Goal: Task Accomplishment & Management: Complete application form

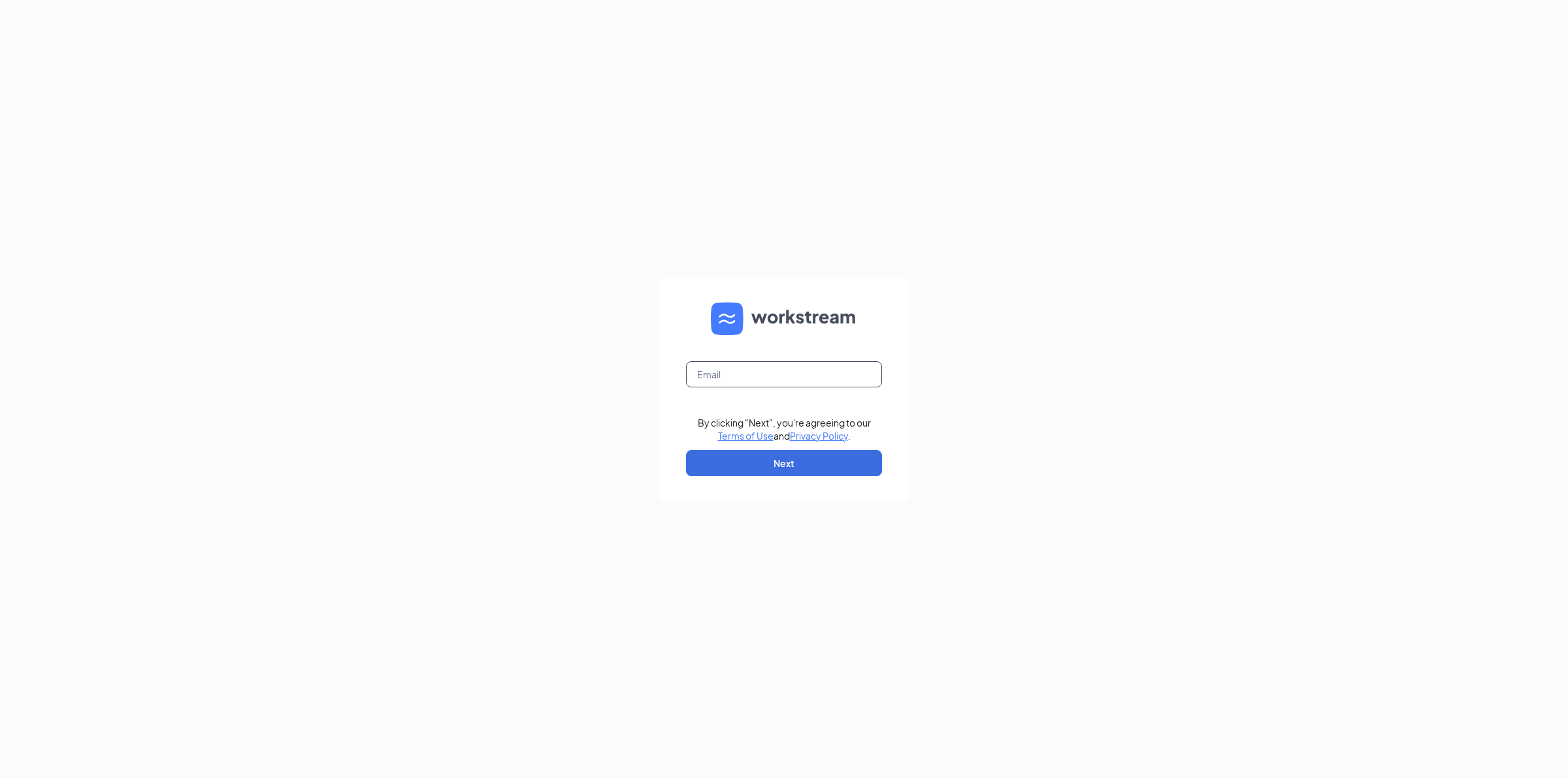
click at [729, 380] on input "text" at bounding box center [784, 374] width 196 height 26
type input "timflora@bloominbrands.com"
click at [778, 456] on button "Next" at bounding box center [784, 463] width 196 height 26
click at [751, 376] on input "text" at bounding box center [784, 374] width 196 height 26
type input "timflora@bloominbrands.com"
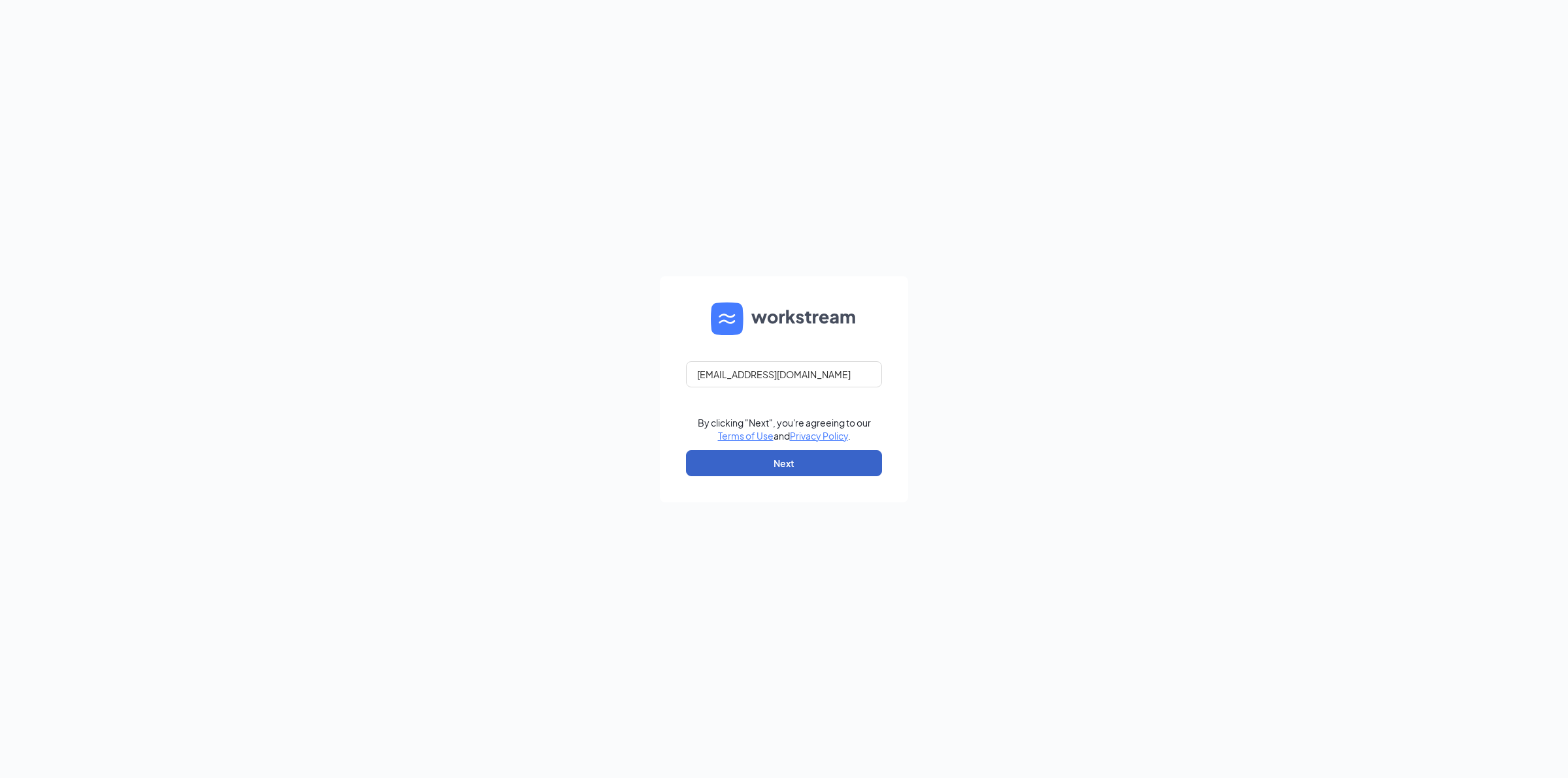
click at [795, 461] on button "Next" at bounding box center [784, 463] width 196 height 26
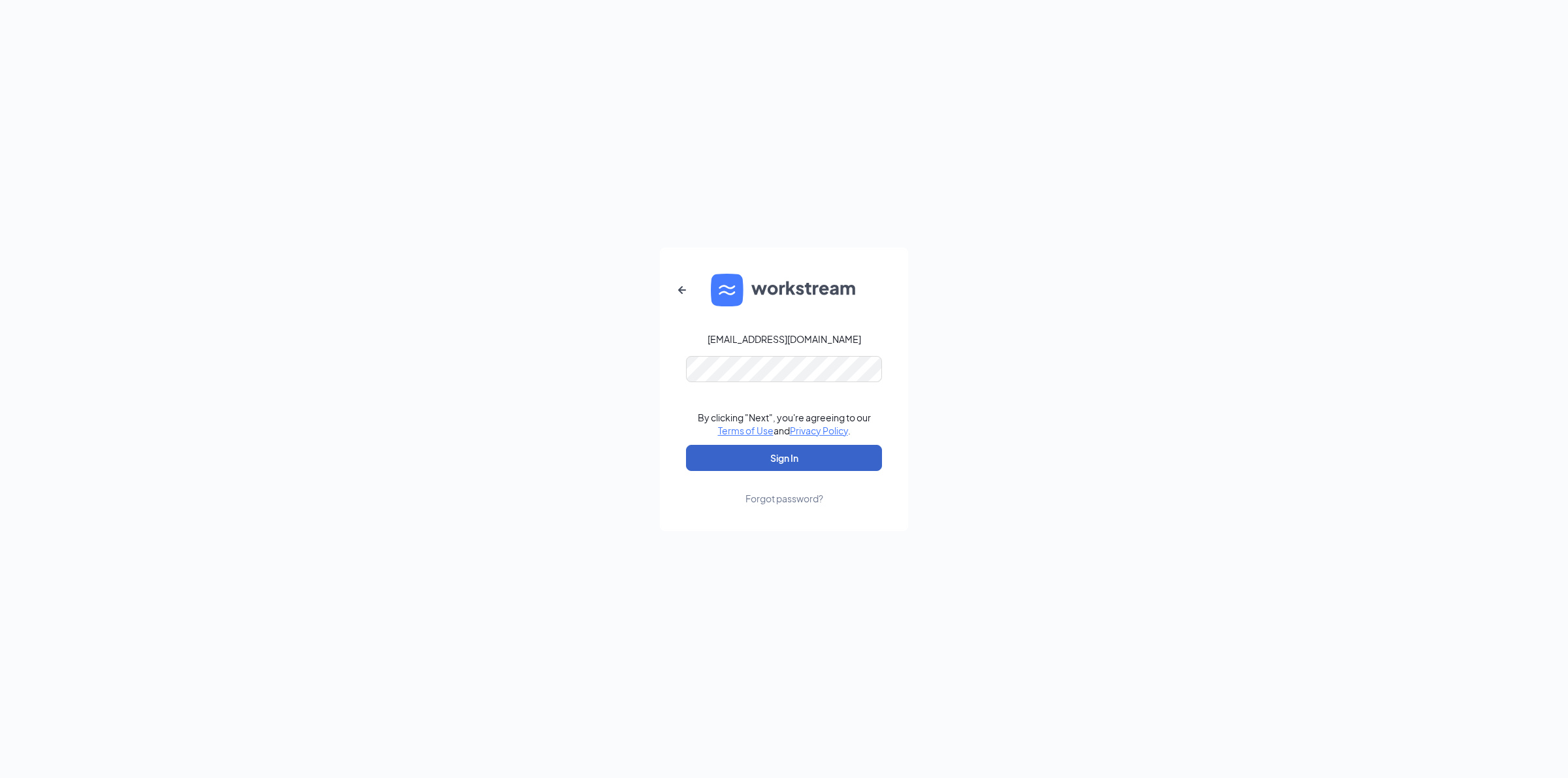
click at [795, 452] on button "Sign In" at bounding box center [784, 457] width 196 height 26
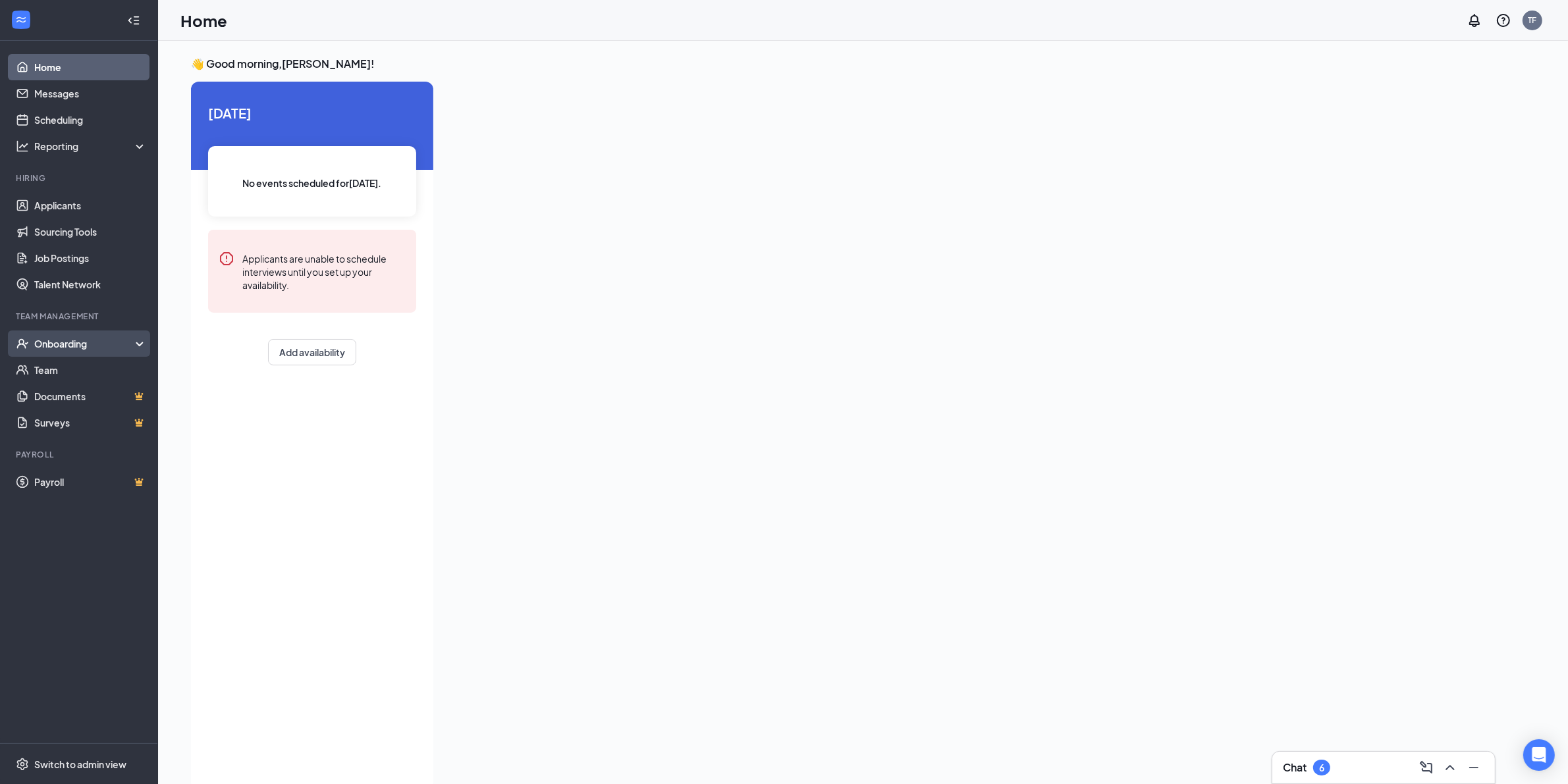
click at [89, 346] on div "Onboarding" at bounding box center [85, 343] width 102 height 13
click at [83, 372] on link "Overview" at bounding box center [91, 370] width 113 height 26
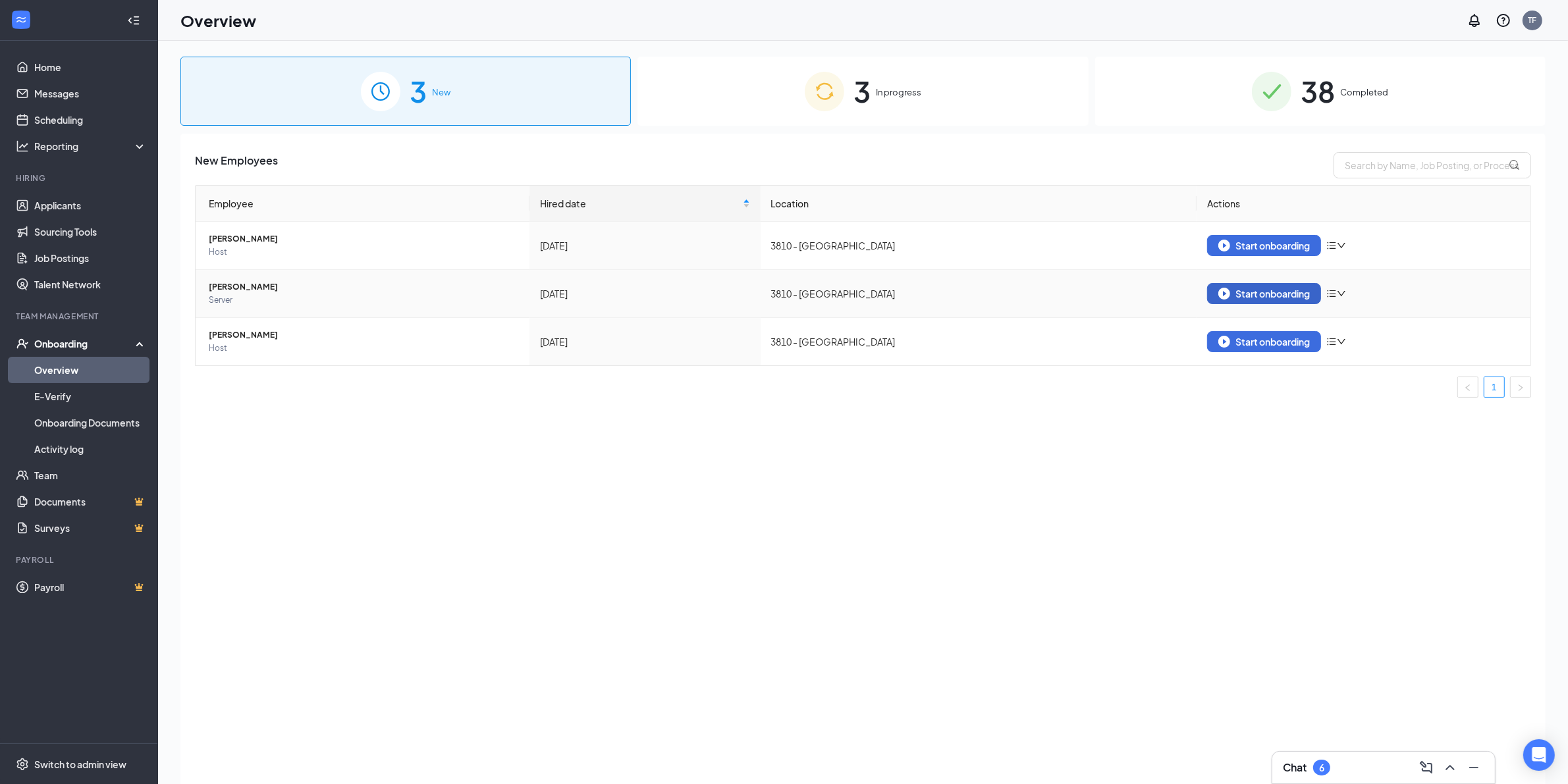
click at [1243, 293] on div "Start onboarding" at bounding box center [1263, 293] width 91 height 12
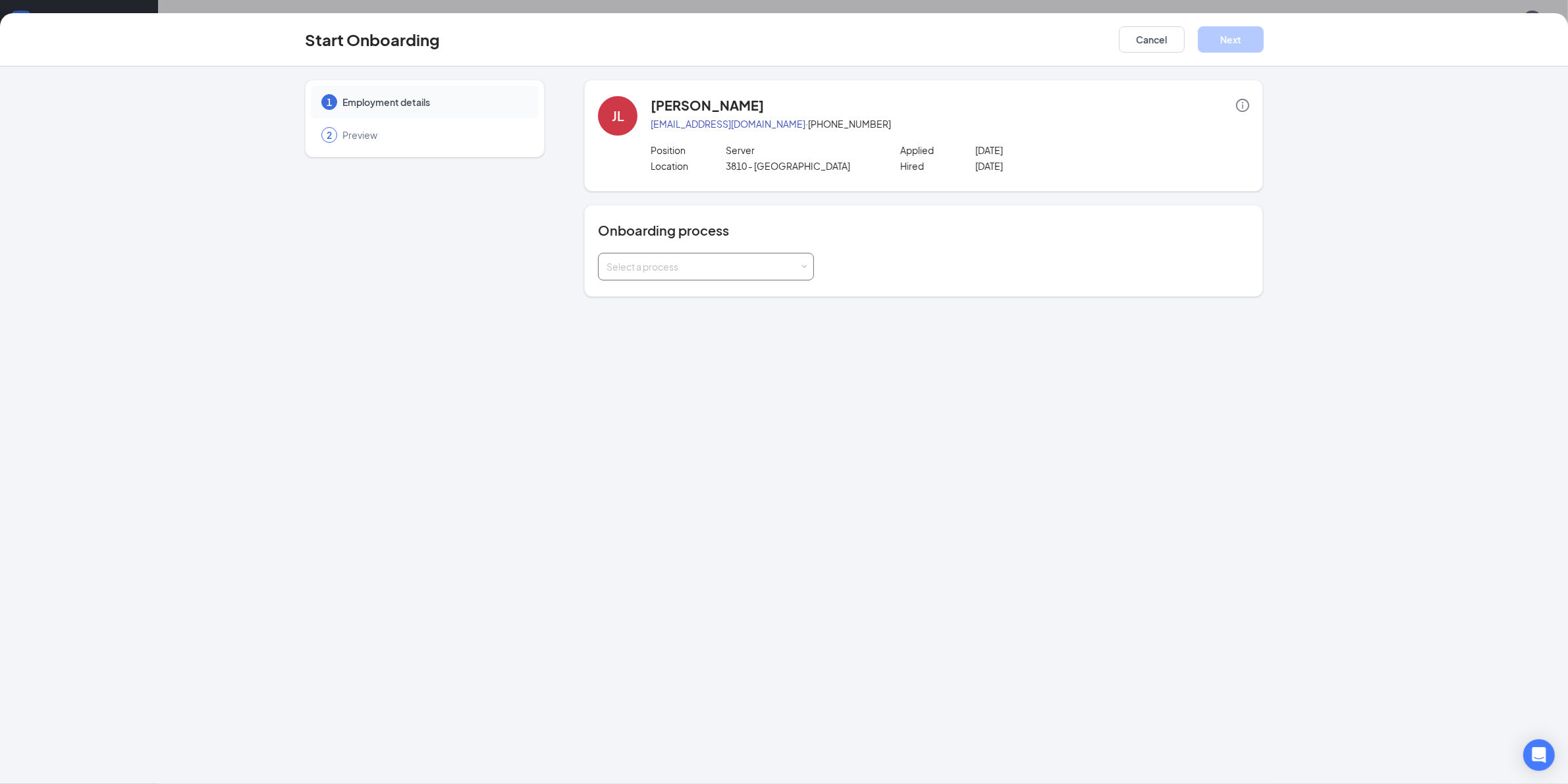
click at [698, 275] on div "Select a process" at bounding box center [706, 266] width 199 height 26
click at [696, 370] on li "3810 - [GEOGRAPHIC_DATA] OR Onboarding Process" at bounding box center [705, 365] width 216 height 24
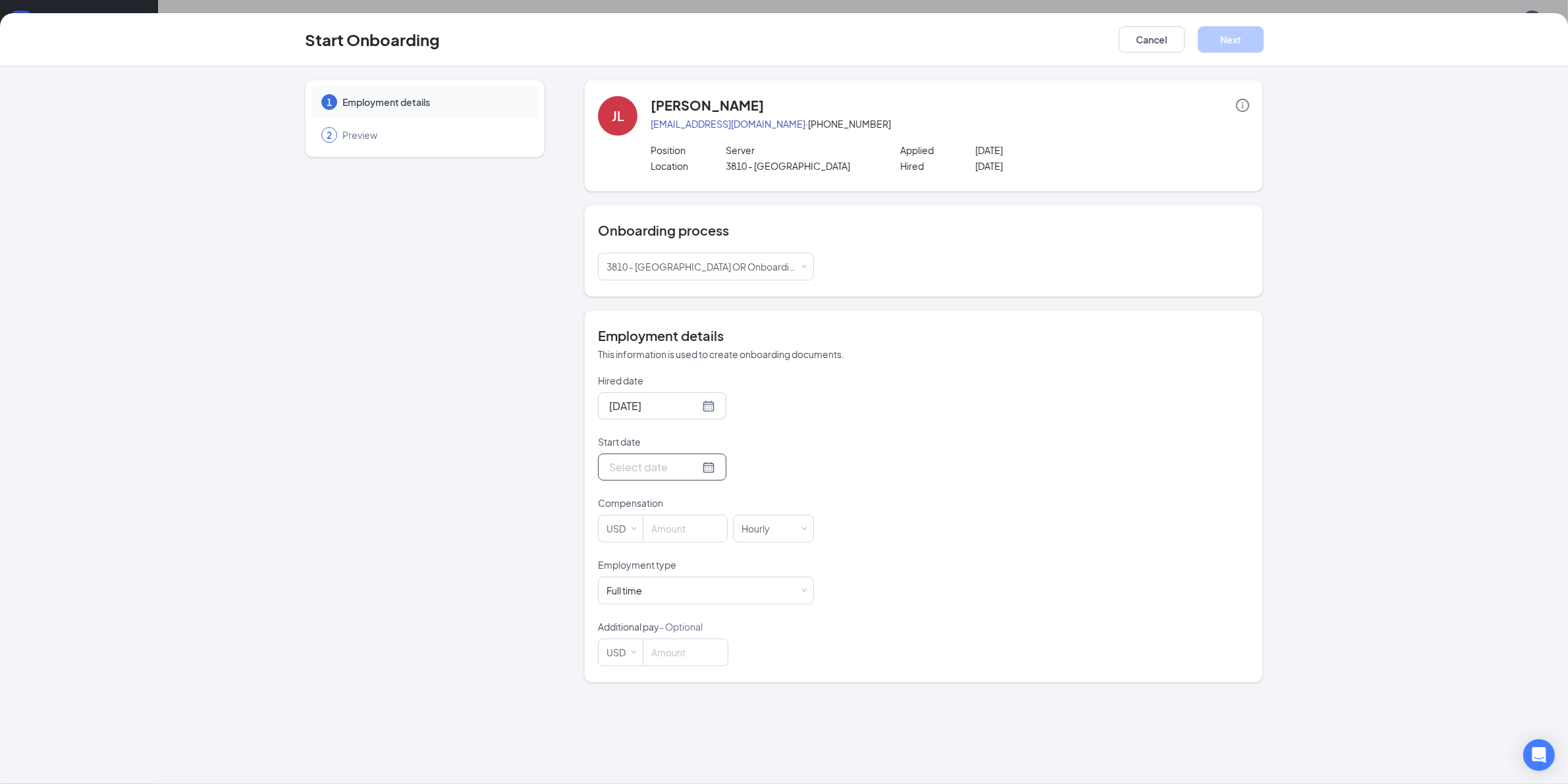
click at [699, 474] on div at bounding box center [662, 467] width 106 height 16
type input "[DATE]"
click at [736, 623] on div "29" at bounding box center [736, 623] width 16 height 16
click at [691, 532] on input at bounding box center [685, 528] width 84 height 26
type input "15.5"
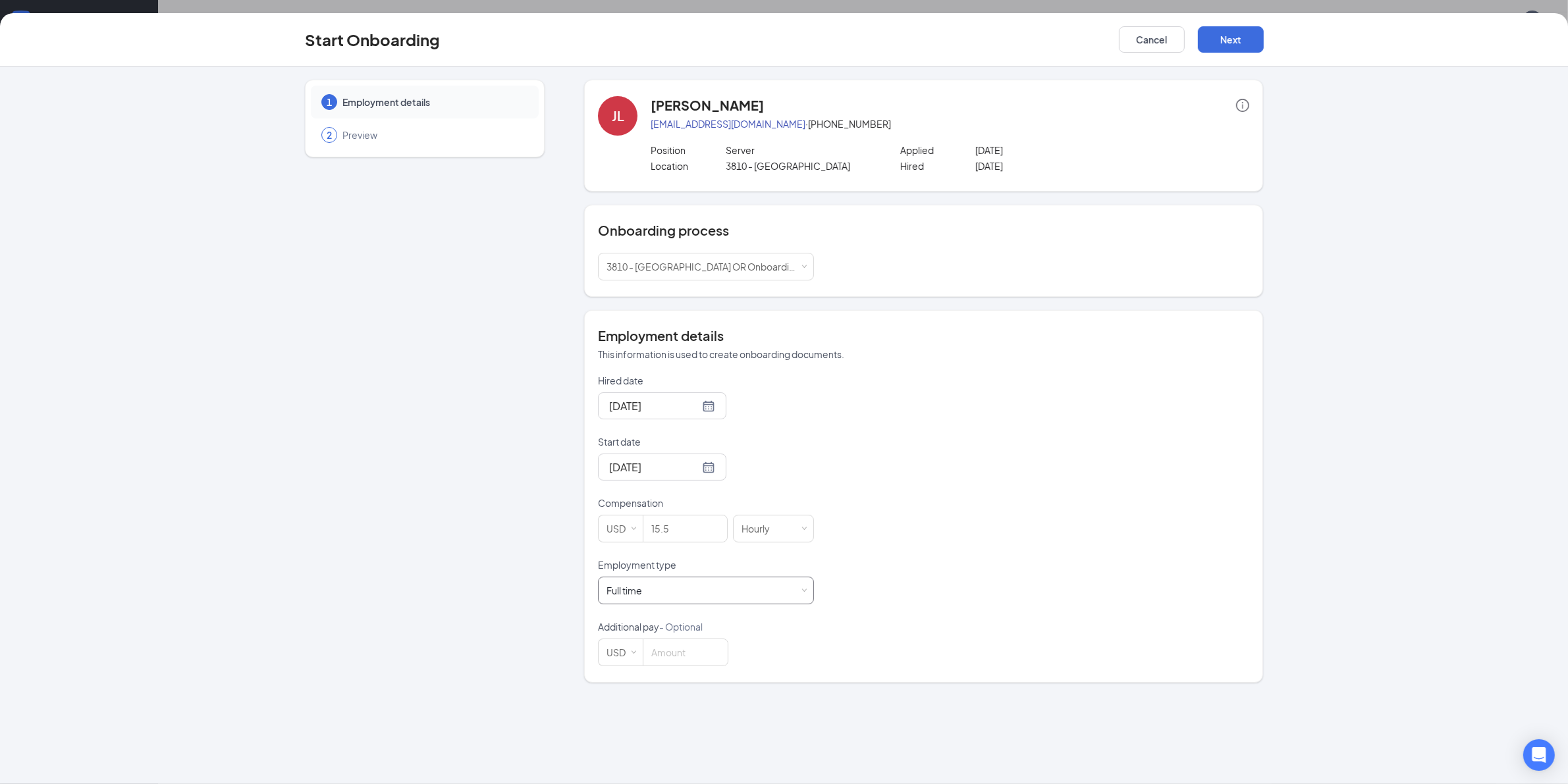
click at [668, 590] on div "Full time Works 30+ hours per week and is reasonably expected to work" at bounding box center [706, 590] width 199 height 26
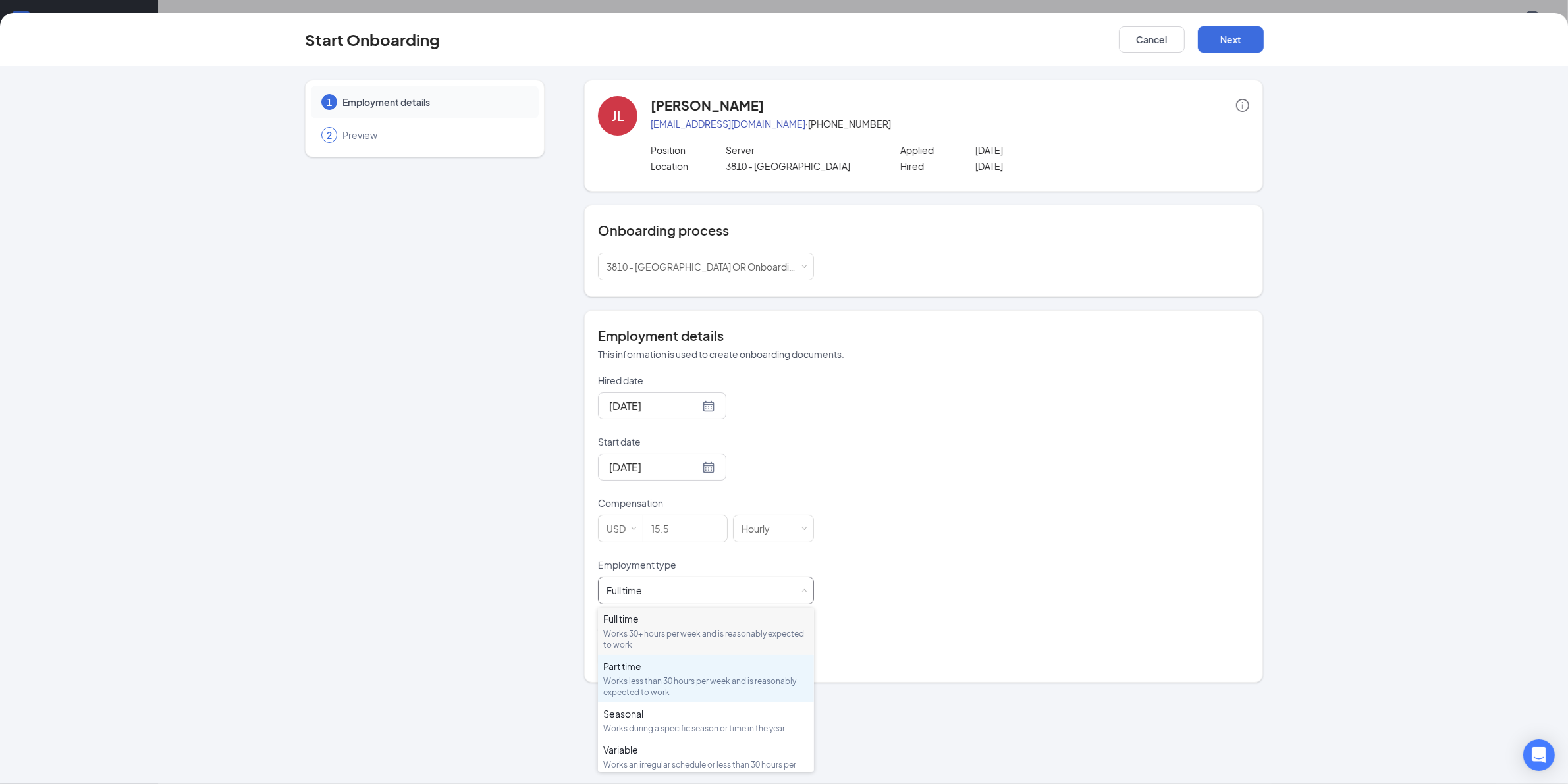
click at [659, 689] on div "Works less than 30 hours per week and is reasonably expected to work" at bounding box center [705, 686] width 205 height 23
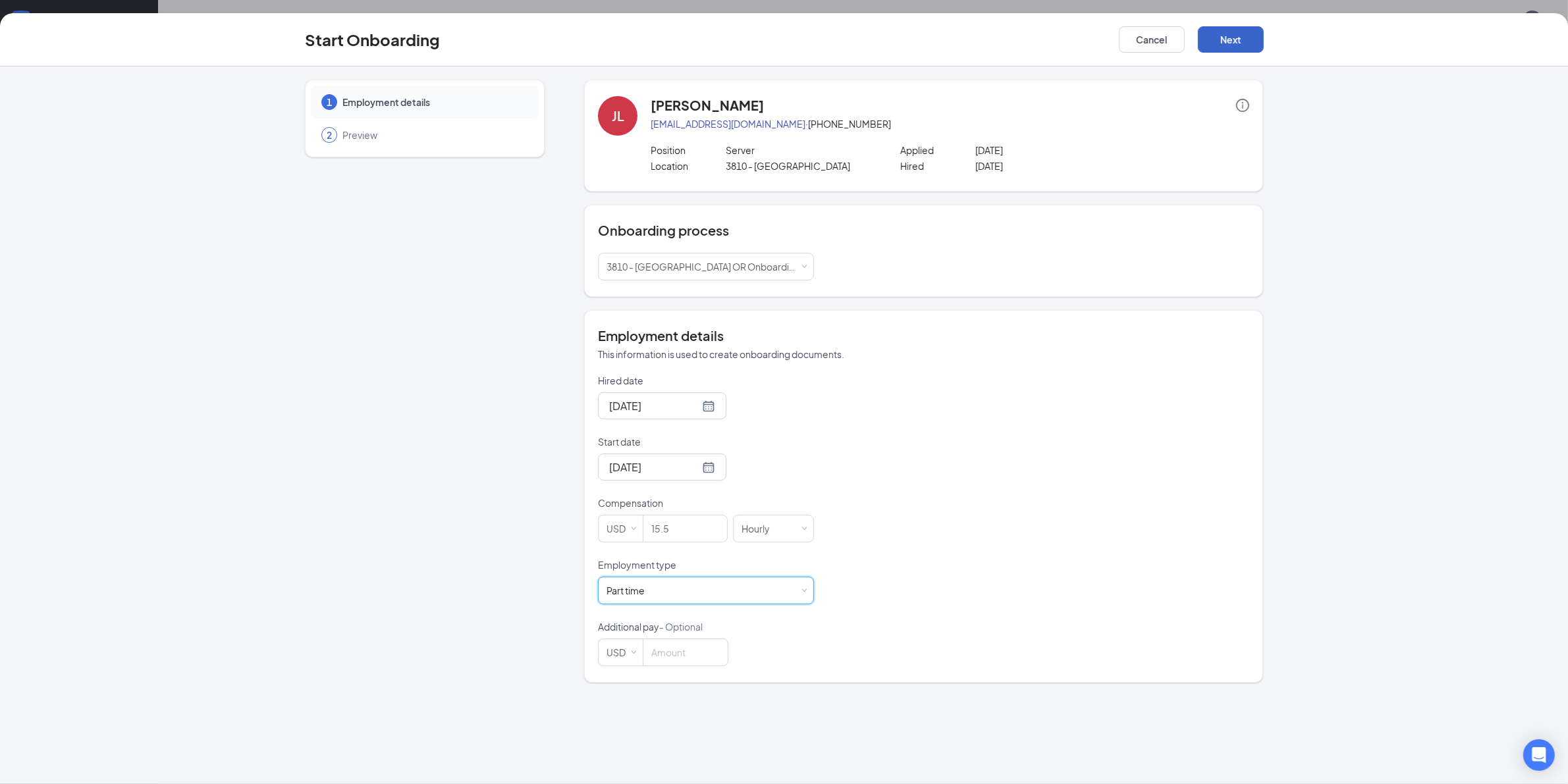
click at [1239, 40] on button "Next" at bounding box center [1230, 39] width 66 height 26
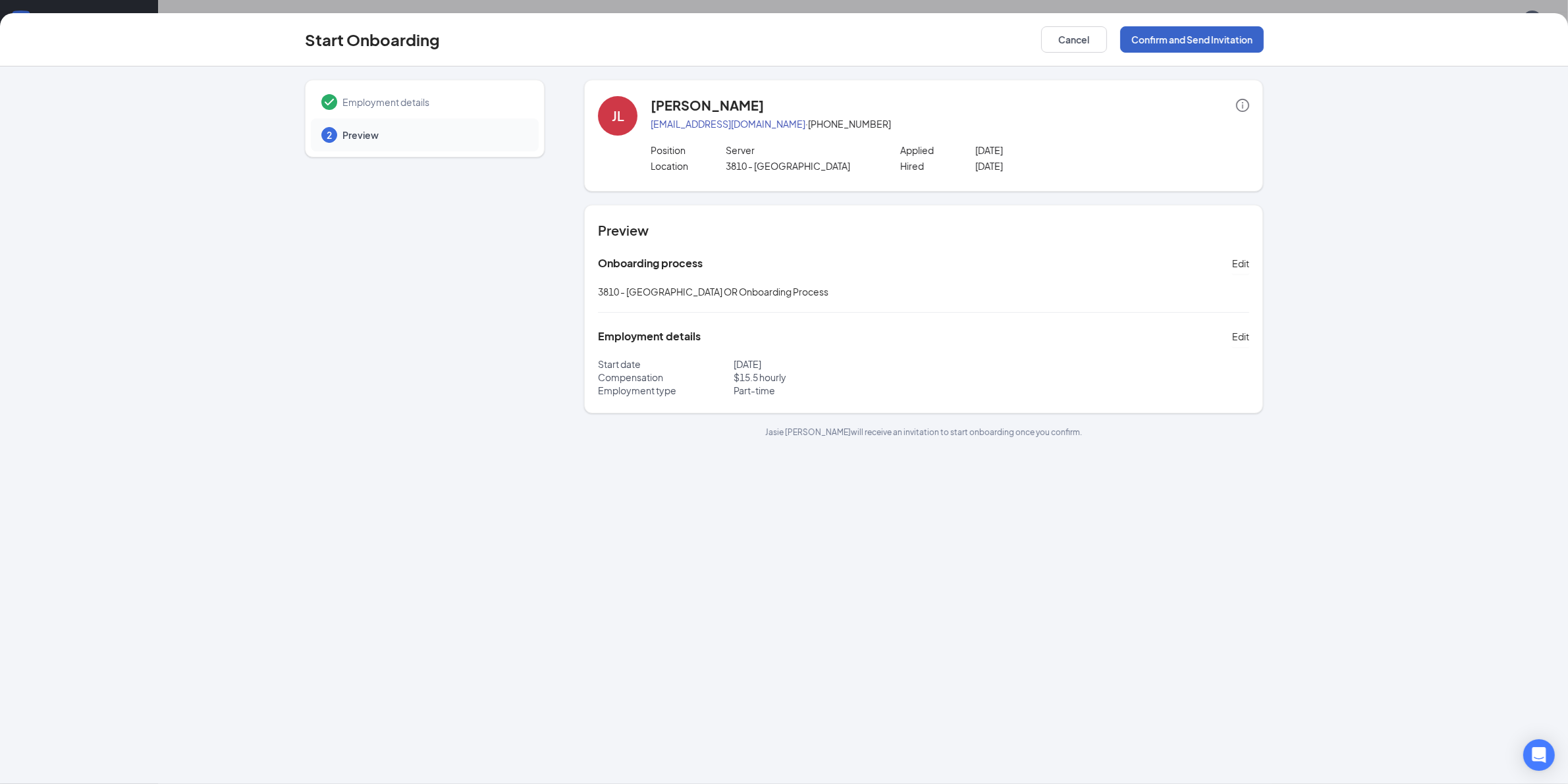
click at [1229, 40] on button "Confirm and Send Invitation" at bounding box center [1191, 39] width 143 height 26
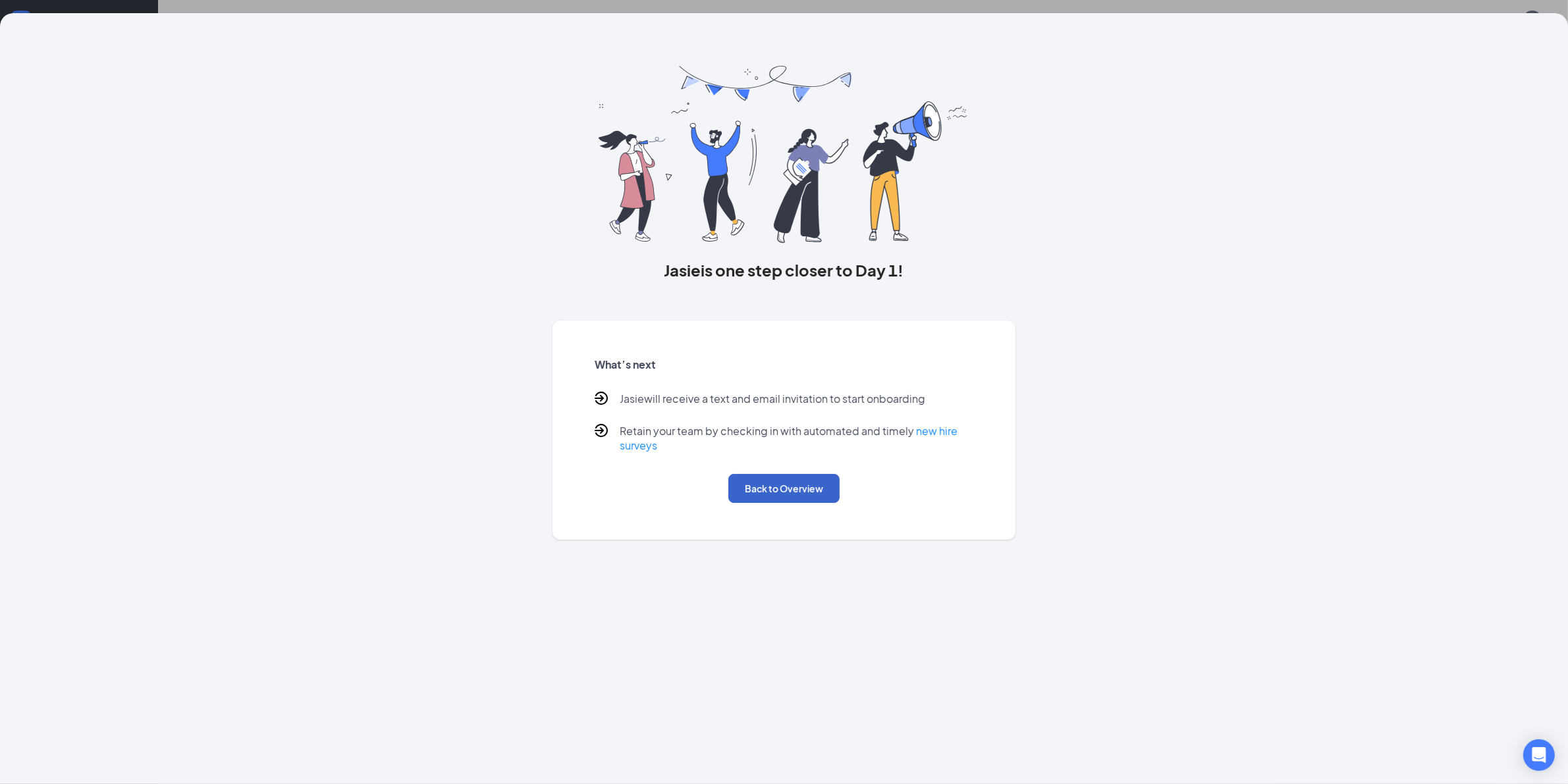
click at [782, 494] on button "Back to Overview" at bounding box center [784, 488] width 111 height 29
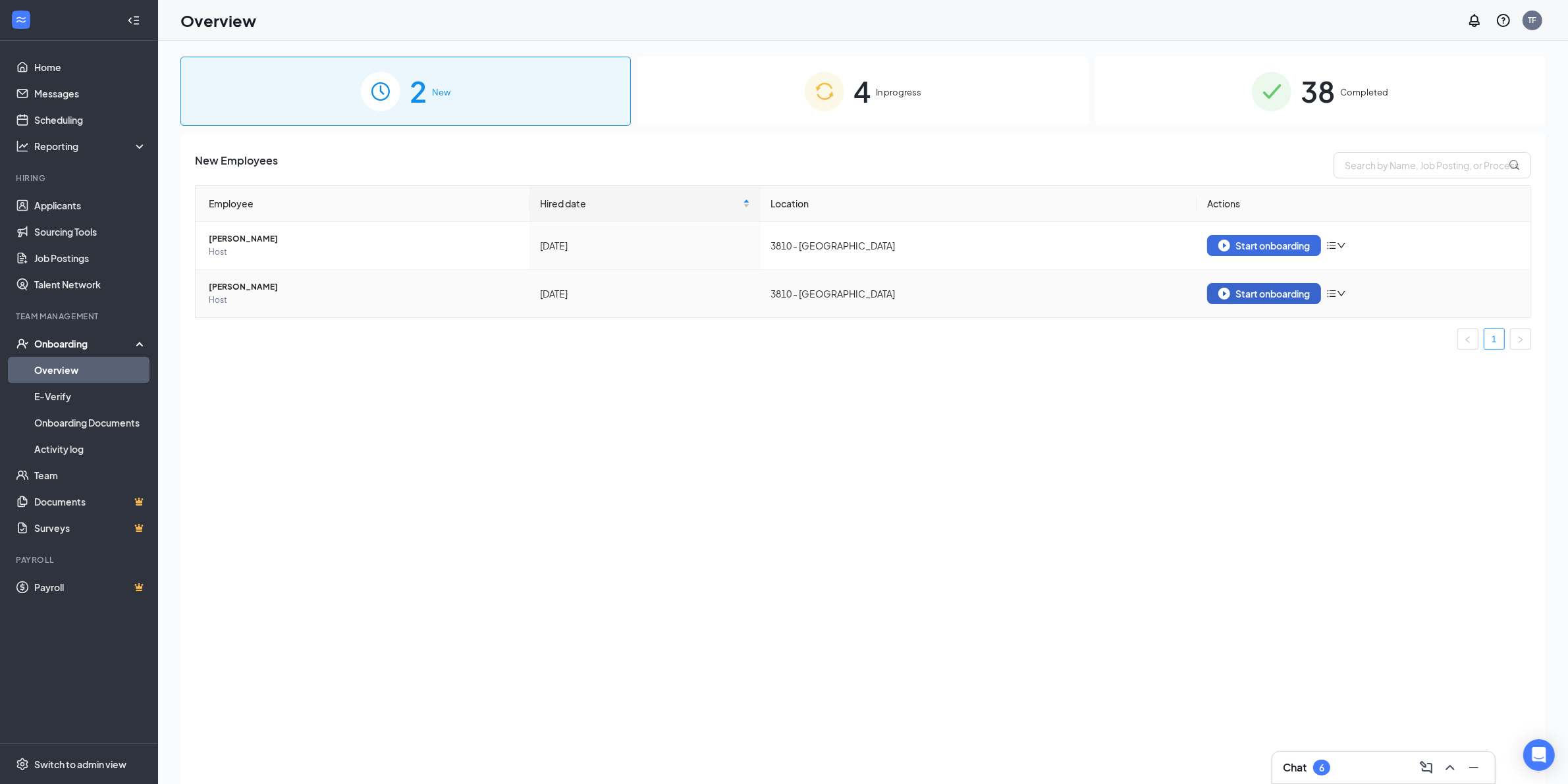
click at [1249, 297] on div "Start onboarding" at bounding box center [1263, 293] width 91 height 12
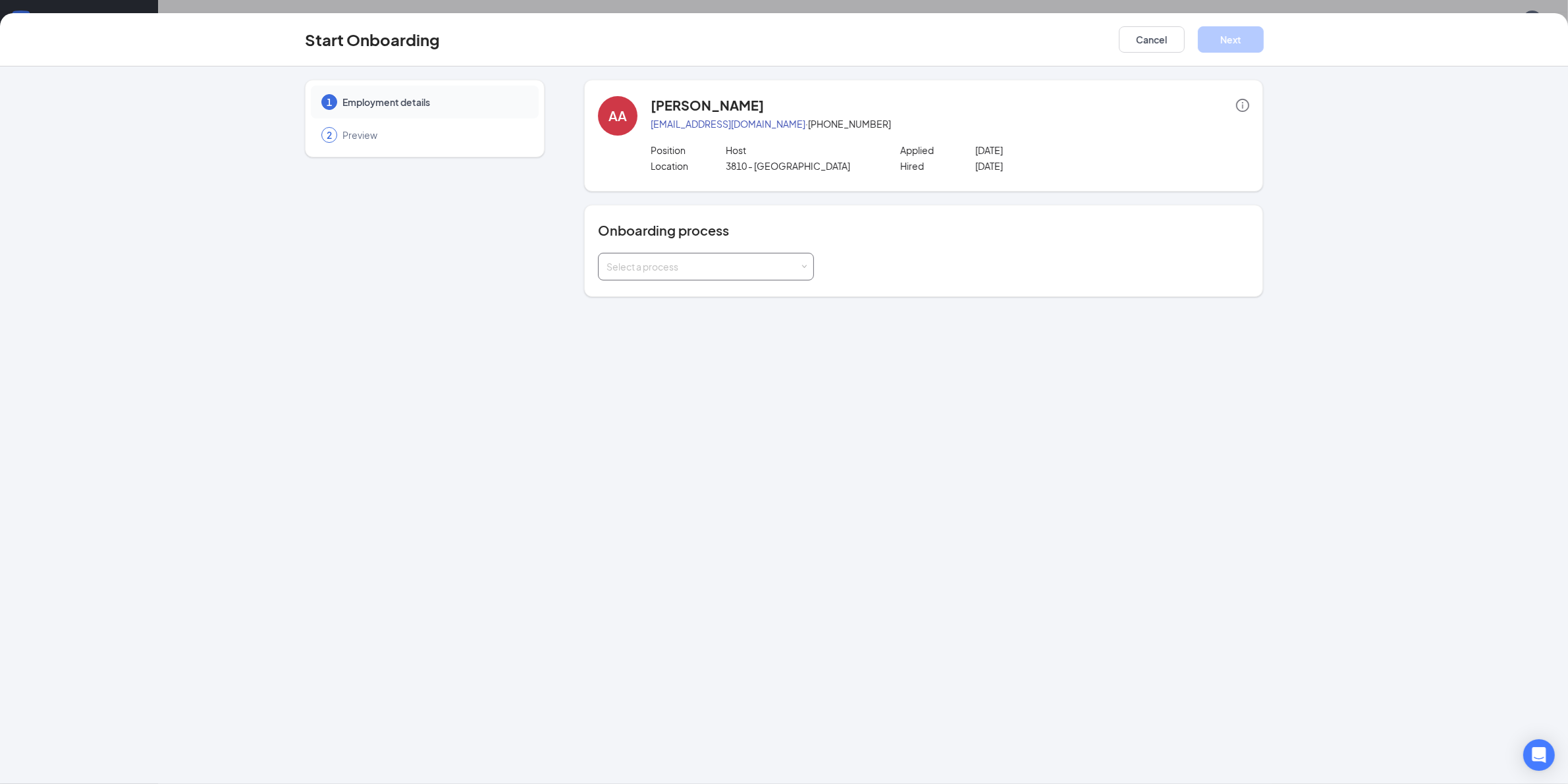
click at [712, 262] on div "Select a process" at bounding box center [703, 266] width 193 height 13
click at [716, 361] on span "3810 - [GEOGRAPHIC_DATA] OR Onboarding Process" at bounding box center [718, 364] width 231 height 12
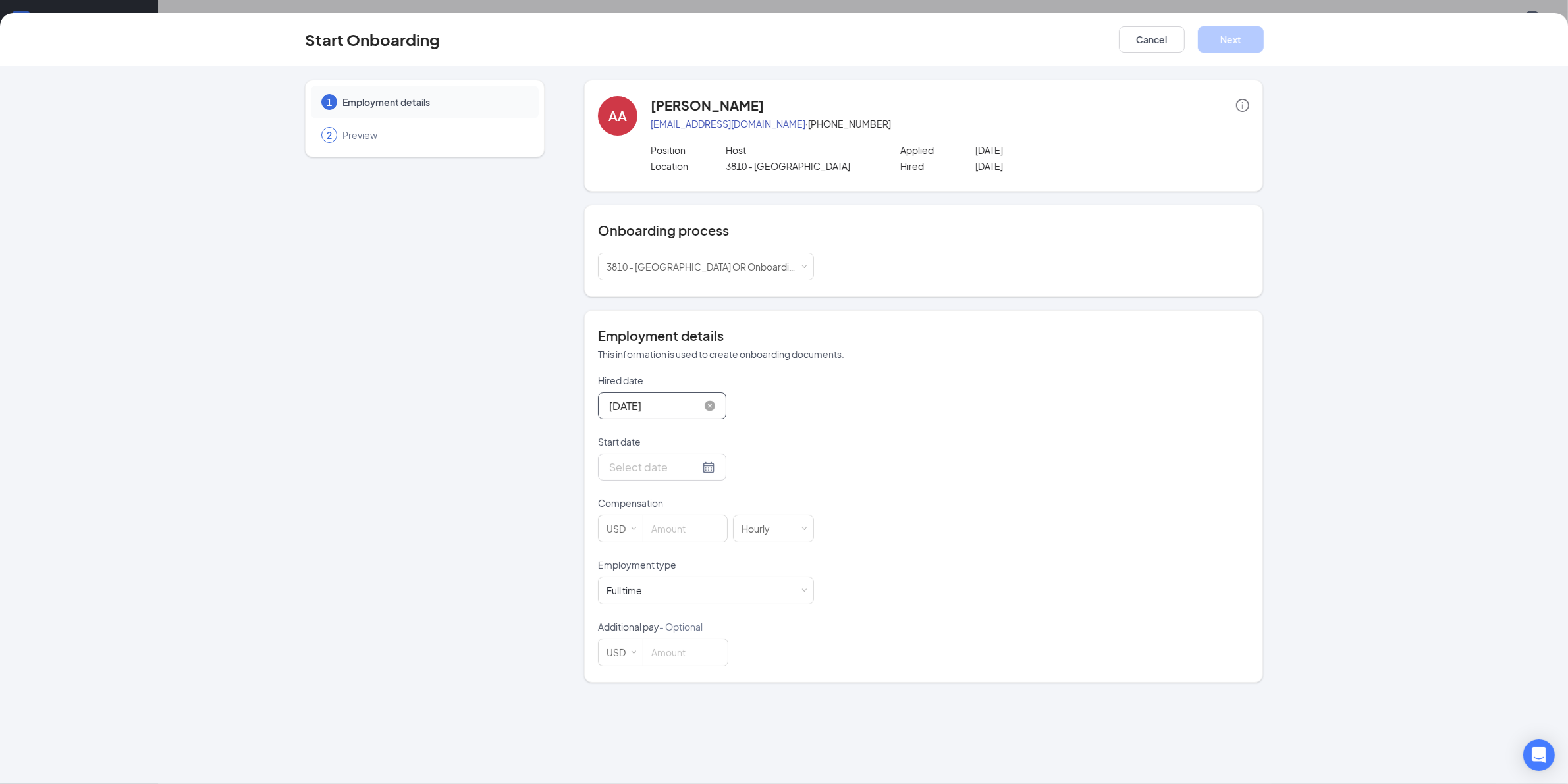
click at [679, 407] on input "[DATE]" at bounding box center [654, 406] width 90 height 16
type input "[DATE]"
drag, startPoint x: 694, startPoint y: 462, endPoint x: 515, endPoint y: 485, distance: 180.5
click at [515, 485] on div "1 Employment details 2 Preview" at bounding box center [424, 381] width 239 height 603
click at [699, 472] on div at bounding box center [662, 467] width 106 height 16
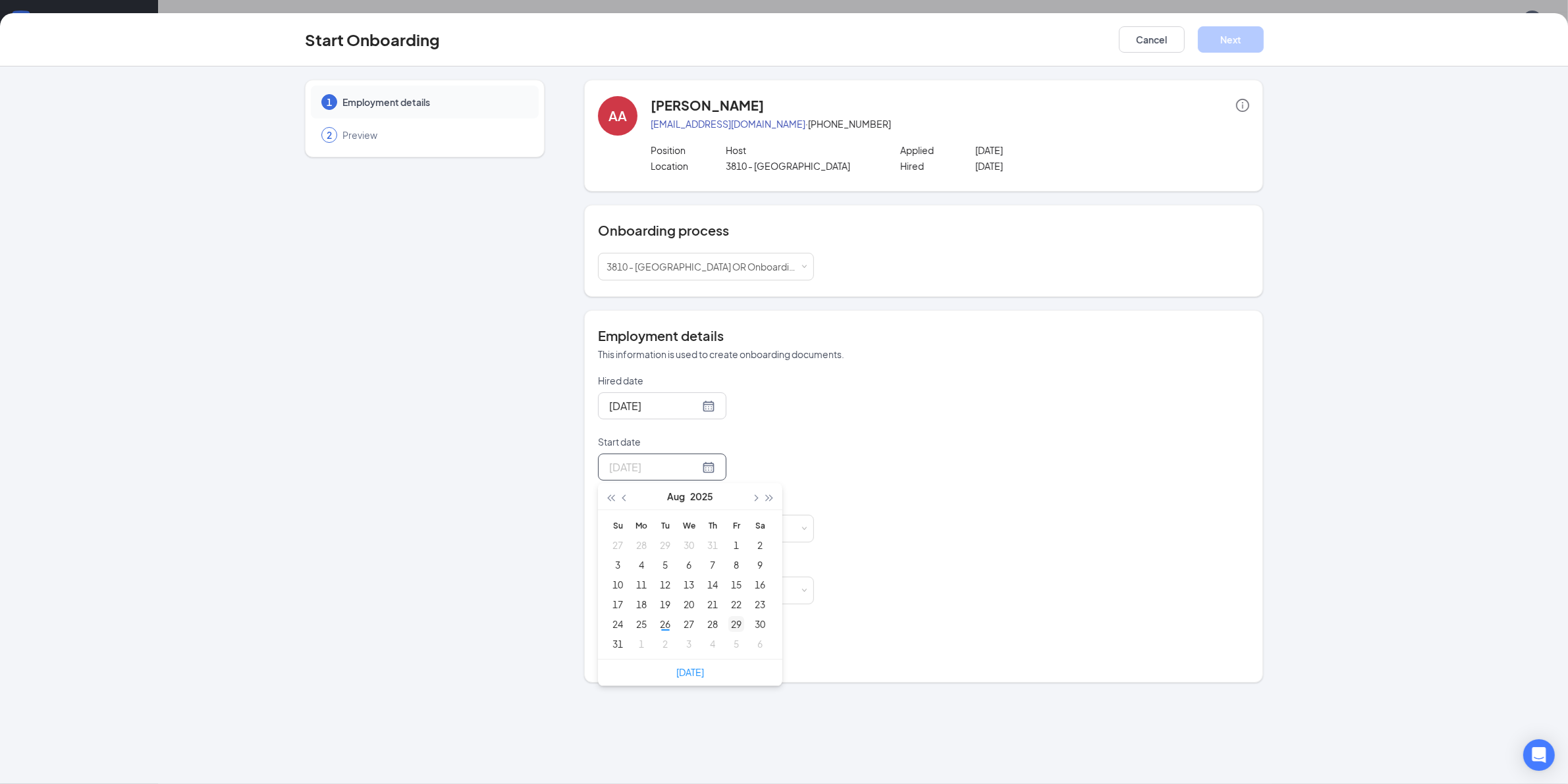
type input "[DATE]"
click at [739, 626] on div "29" at bounding box center [736, 623] width 16 height 16
click at [683, 531] on input at bounding box center [685, 528] width 84 height 26
type input "15.5"
click at [801, 591] on span at bounding box center [804, 591] width 6 height 6
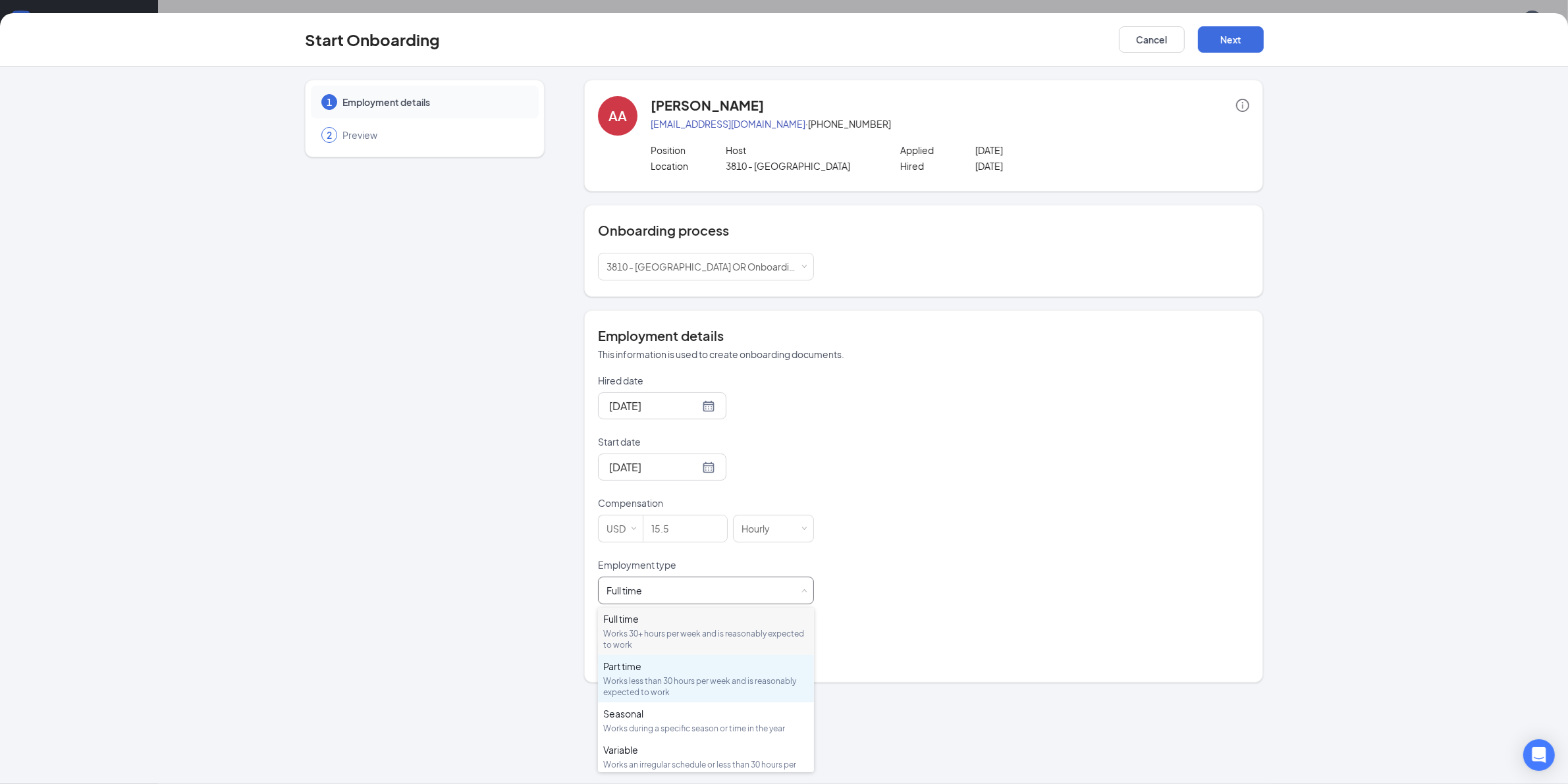
click at [646, 682] on div "Works less than 30 hours per week and is reasonably expected to work" at bounding box center [705, 686] width 205 height 23
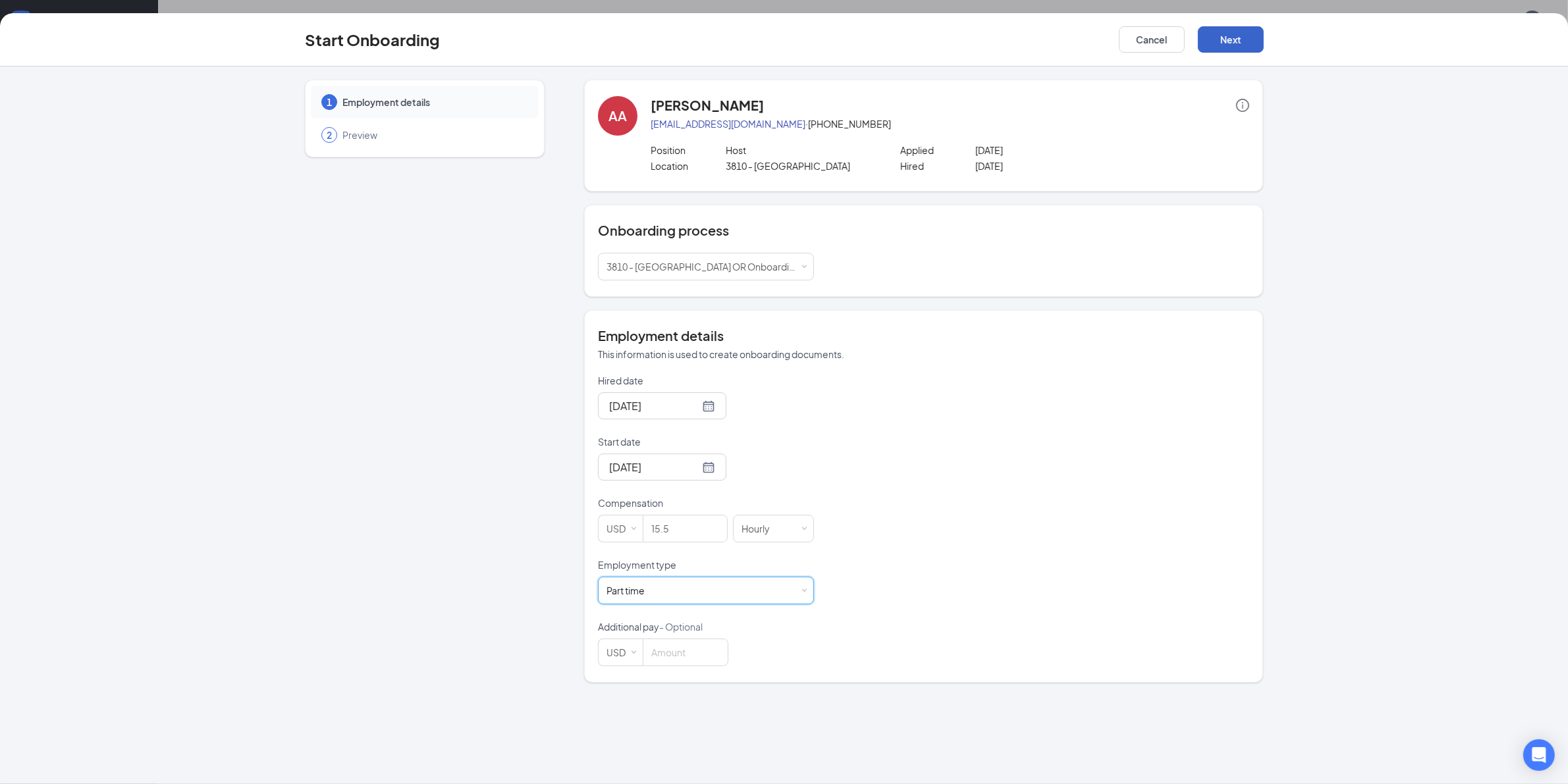
click at [1233, 43] on button "Next" at bounding box center [1230, 39] width 66 height 26
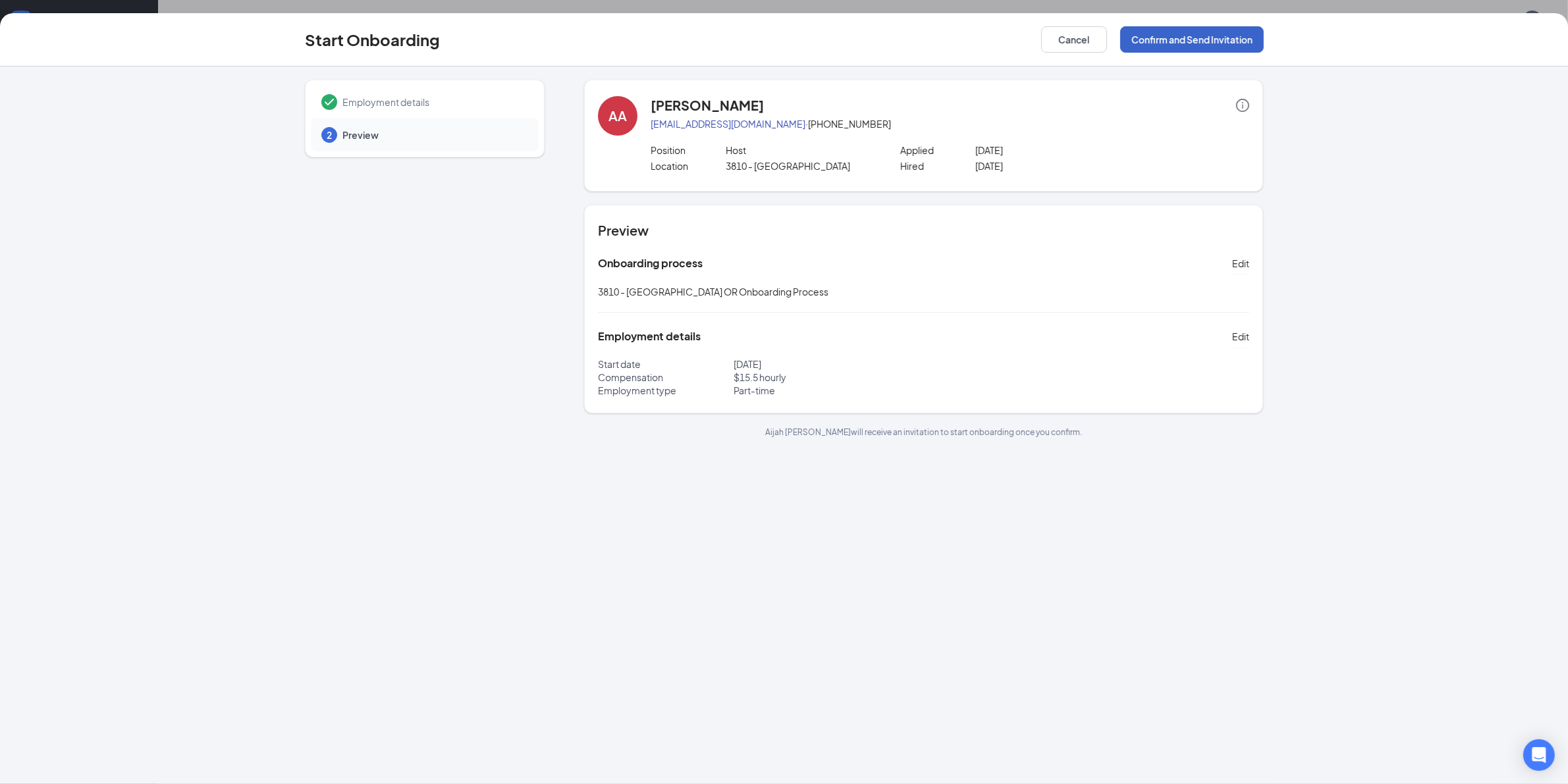
click at [1228, 40] on button "Confirm and Send Invitation" at bounding box center [1191, 39] width 143 height 26
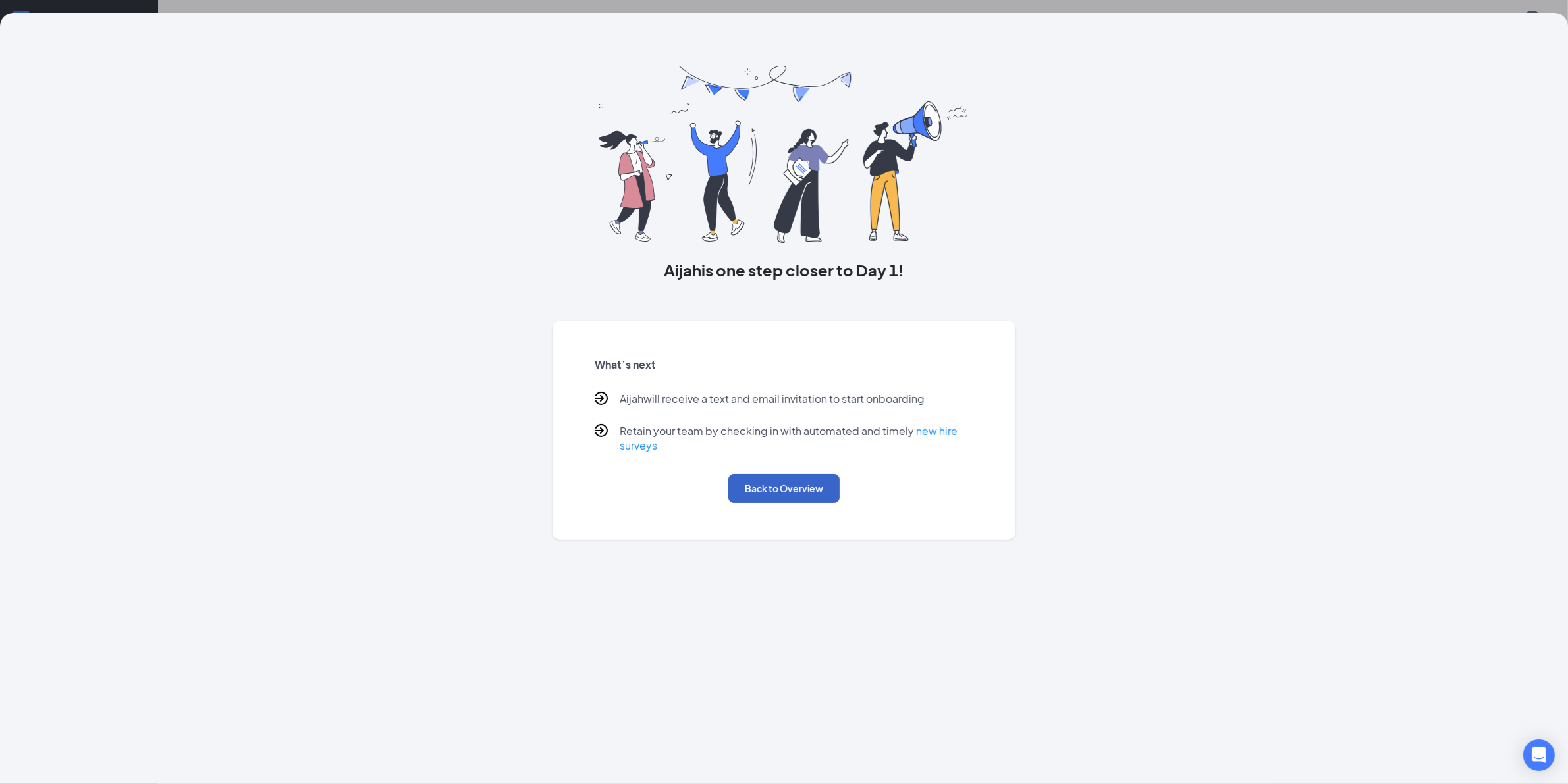
click at [780, 484] on button "Back to Overview" at bounding box center [784, 488] width 111 height 29
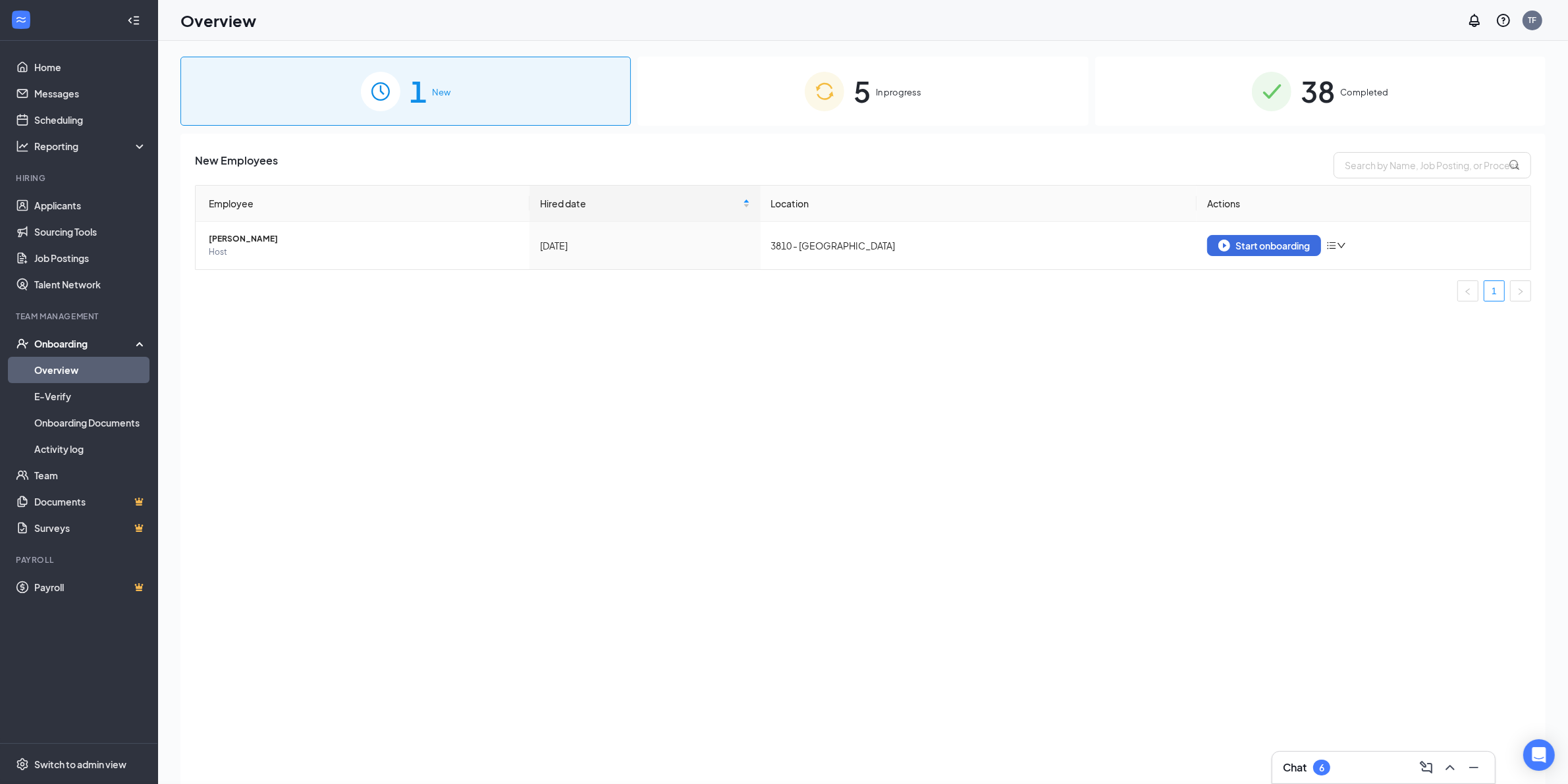
click at [51, 368] on link "Overview" at bounding box center [91, 370] width 113 height 26
click at [947, 99] on div "5 In progress" at bounding box center [863, 91] width 450 height 69
